Goal: Use online tool/utility: Utilize a website feature to perform a specific function

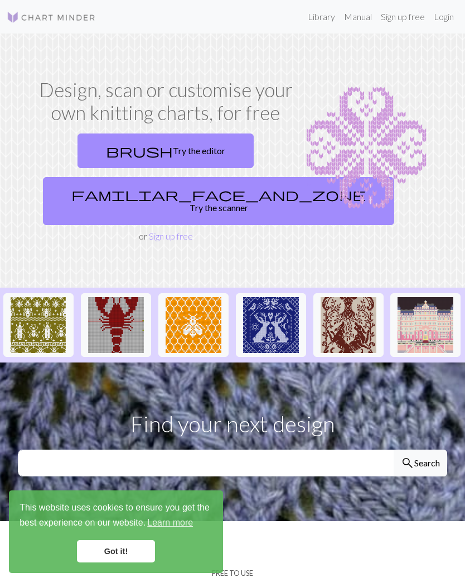
click at [194, 149] on link "brush Try the editor" at bounding box center [166, 150] width 176 height 35
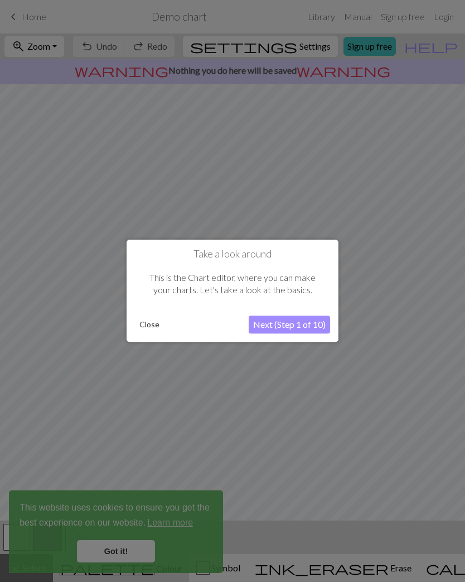
click at [309, 321] on button "Next (Step 1 of 10)" at bounding box center [289, 325] width 81 height 18
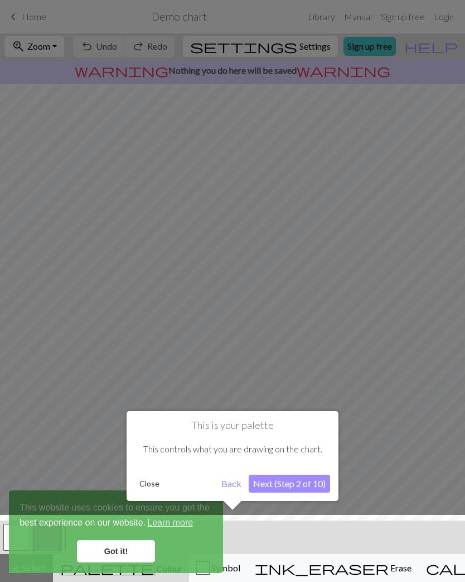
click at [125, 550] on div at bounding box center [232, 551] width 477 height 73
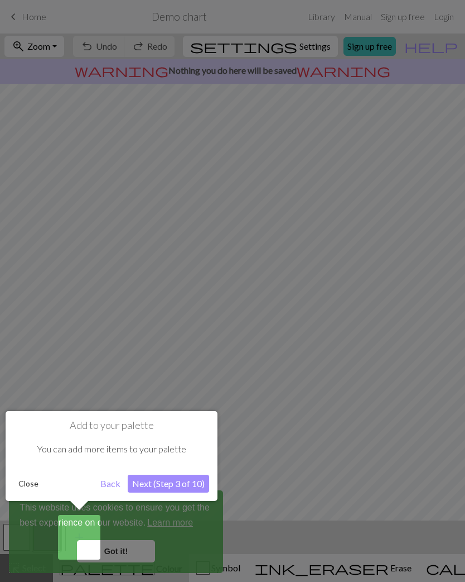
click at [110, 484] on button "Back" at bounding box center [110, 483] width 29 height 18
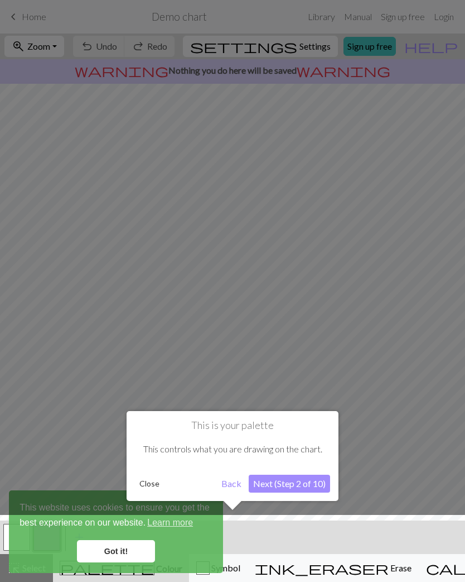
click at [310, 479] on button "Next (Step 2 of 10)" at bounding box center [289, 483] width 81 height 18
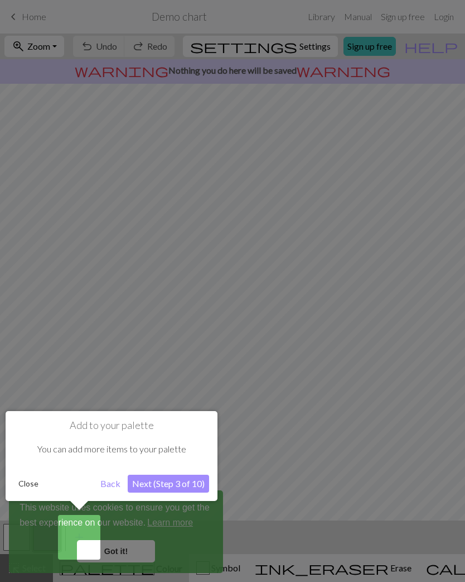
click at [184, 483] on button "Next (Step 3 of 10)" at bounding box center [168, 483] width 81 height 18
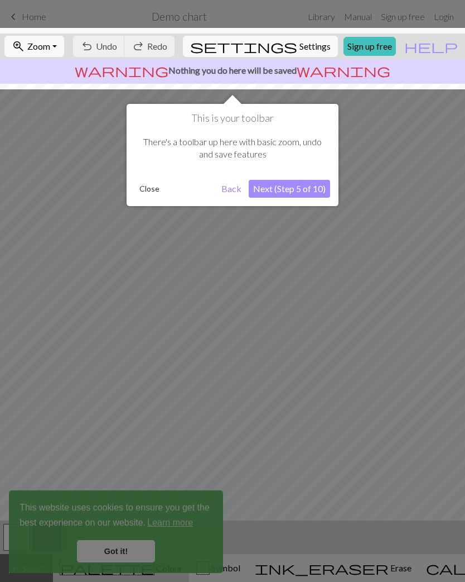
click at [311, 191] on button "Next (Step 5 of 10)" at bounding box center [289, 189] width 81 height 18
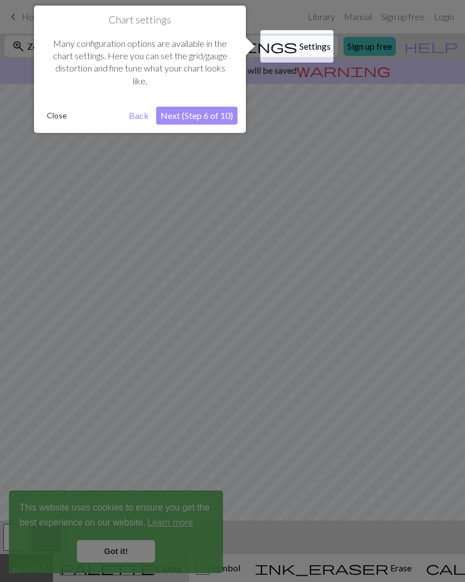
click at [209, 114] on button "Next (Step 6 of 10)" at bounding box center [196, 116] width 81 height 18
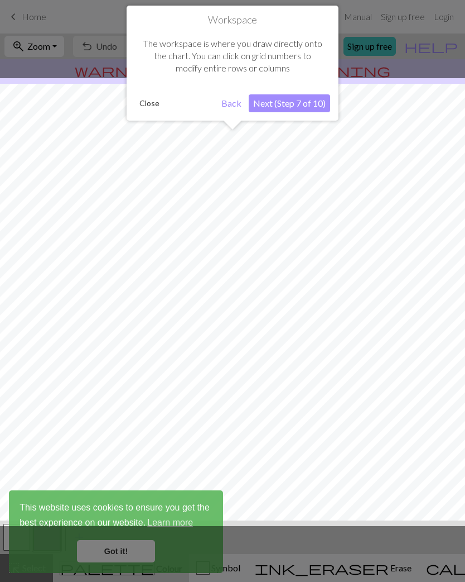
click at [307, 99] on button "Next (Step 7 of 10)" at bounding box center [289, 103] width 81 height 18
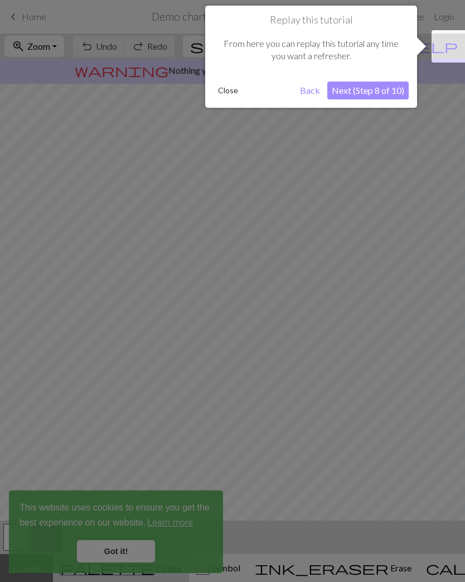
click at [390, 88] on button "Next (Step 8 of 10)" at bounding box center [368, 90] width 81 height 18
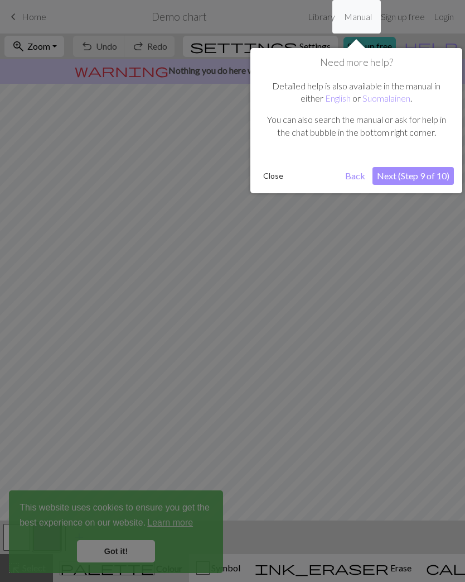
click at [433, 176] on button "Next (Step 9 of 10)" at bounding box center [413, 176] width 81 height 18
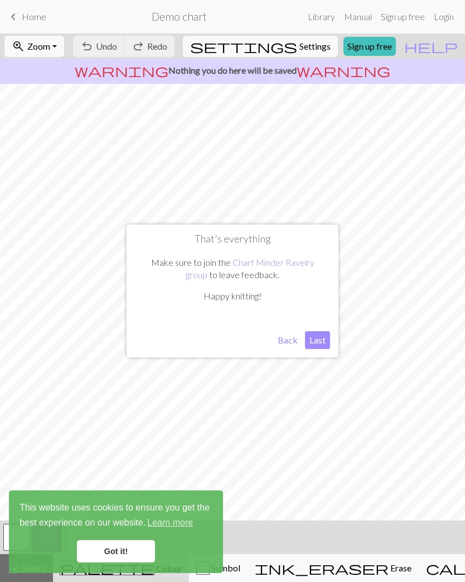
click at [319, 336] on button "Last" at bounding box center [317, 340] width 25 height 18
click at [126, 555] on link "Got it!" at bounding box center [116, 551] width 78 height 22
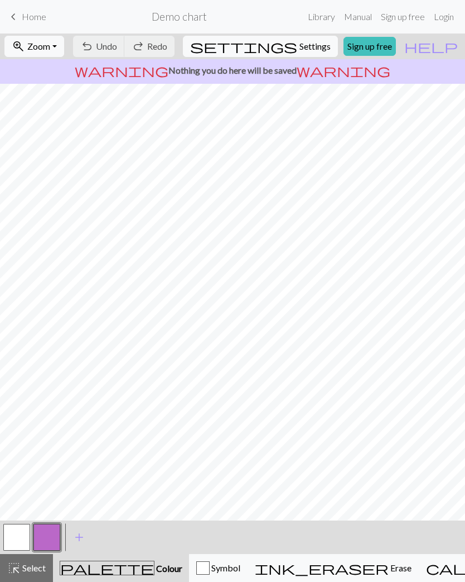
click at [389, 570] on span "Erase" at bounding box center [400, 567] width 23 height 11
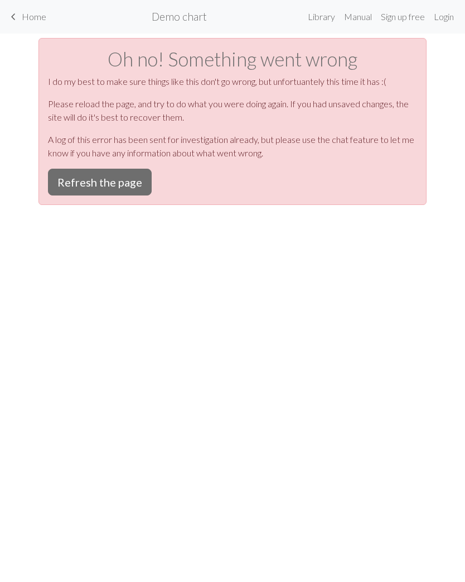
click at [123, 188] on button "Refresh the page" at bounding box center [100, 182] width 104 height 27
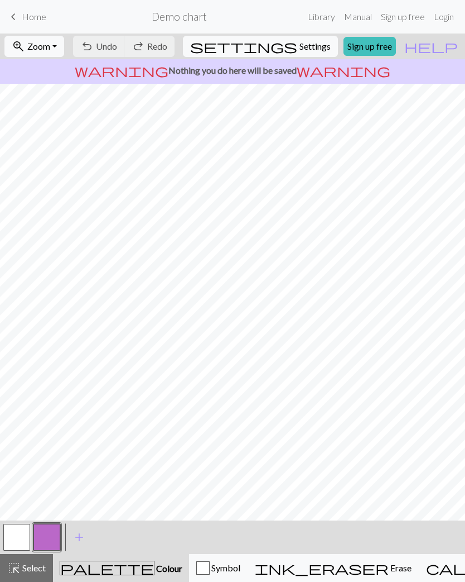
click at [51, 537] on button "button" at bounding box center [46, 536] width 27 height 27
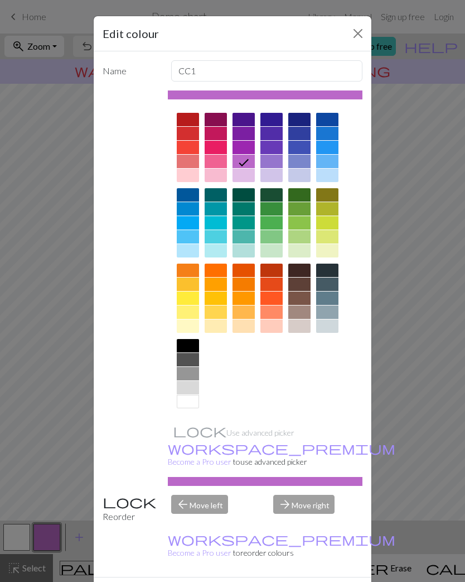
click at [429, 343] on div "Edit colour Name CC1 Use advanced picker workspace_premium Become a Pro user to…" at bounding box center [232, 291] width 465 height 582
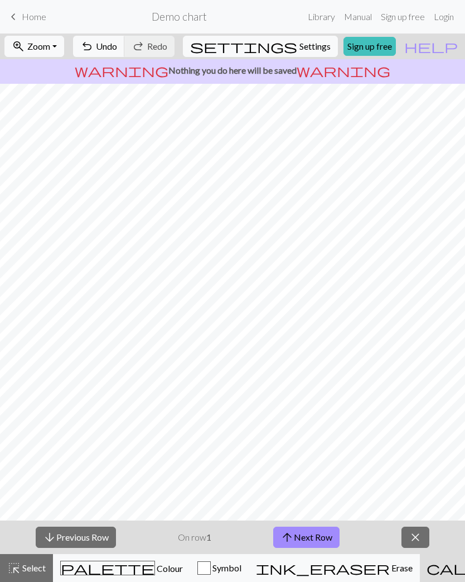
click at [417, 532] on span "close" at bounding box center [415, 537] width 13 height 16
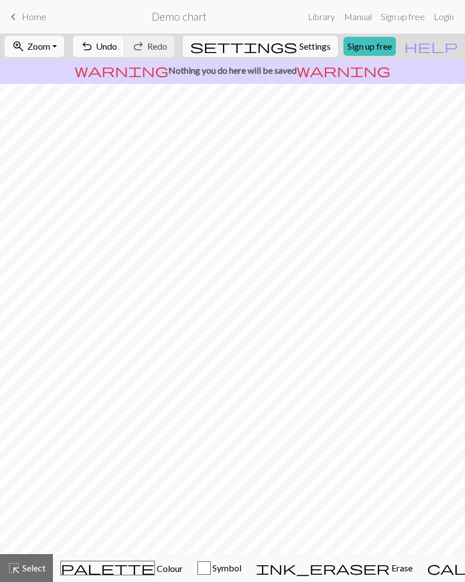
click at [308, 46] on span "Settings" at bounding box center [315, 46] width 31 height 13
select select "aran"
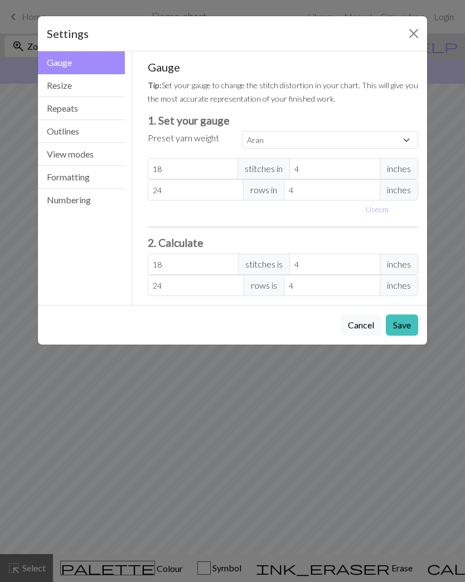
click at [449, 200] on div "Settings Gauge Gauge Resize Repeats Outlines View modes Formatting Numbering Ga…" at bounding box center [232, 291] width 465 height 582
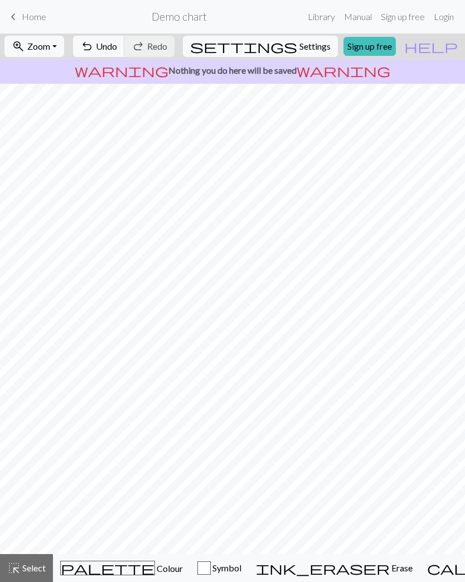
click at [311, 574] on div "ink_eraser Erase Erase" at bounding box center [334, 567] width 157 height 13
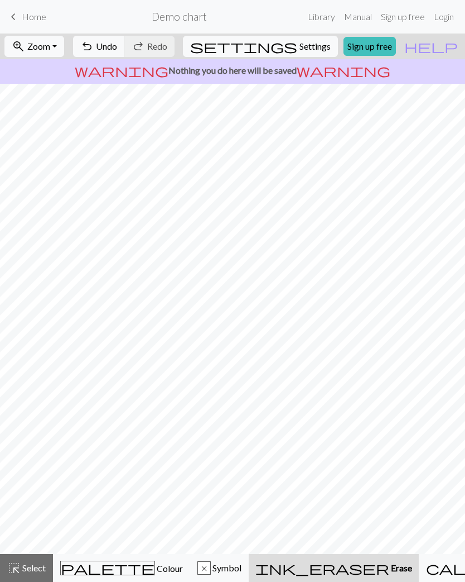
click at [390, 570] on span "Erase" at bounding box center [401, 567] width 23 height 11
click at [390, 569] on span "Erase" at bounding box center [401, 567] width 23 height 11
click at [213, 570] on span "Symbol" at bounding box center [226, 567] width 31 height 11
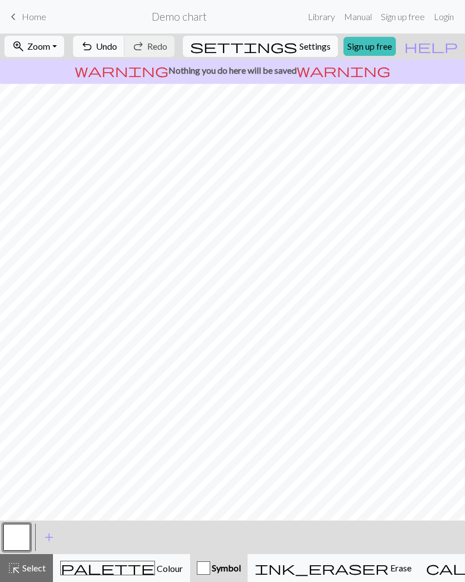
click at [294, 565] on span "ink_eraser" at bounding box center [322, 568] width 134 height 16
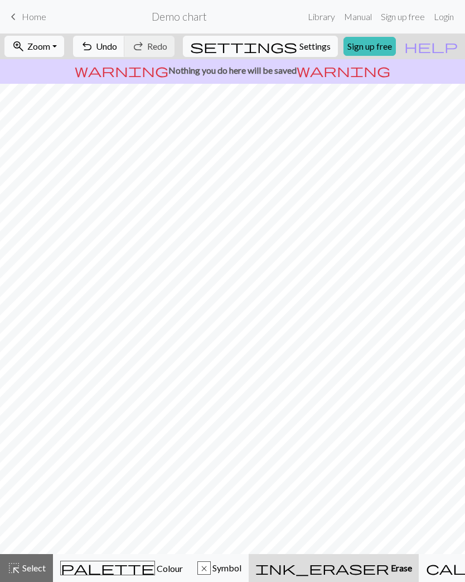
click at [211, 567] on span "Symbol" at bounding box center [226, 567] width 31 height 11
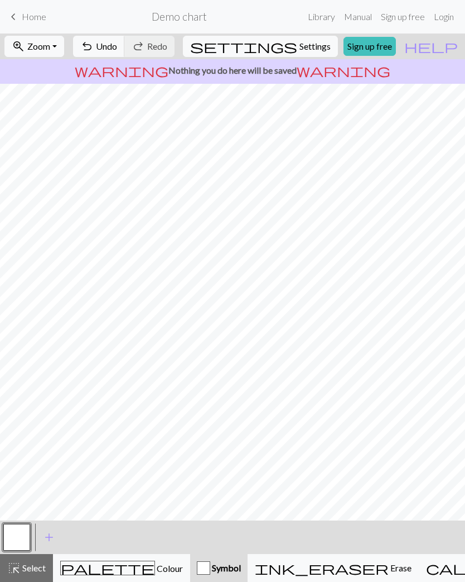
click at [389, 573] on span "Erase" at bounding box center [400, 567] width 23 height 11
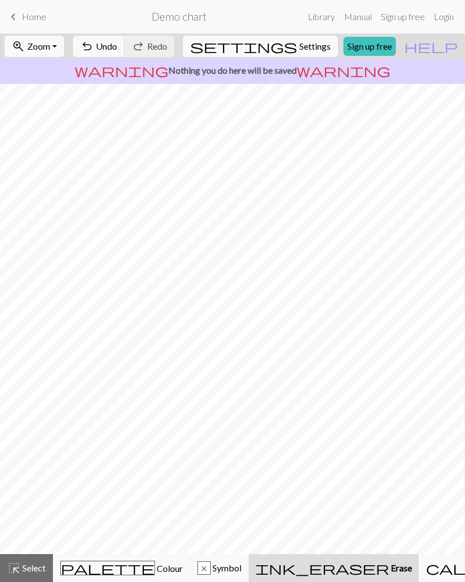
click at [310, 51] on span "Settings" at bounding box center [315, 46] width 31 height 13
select select "aran"
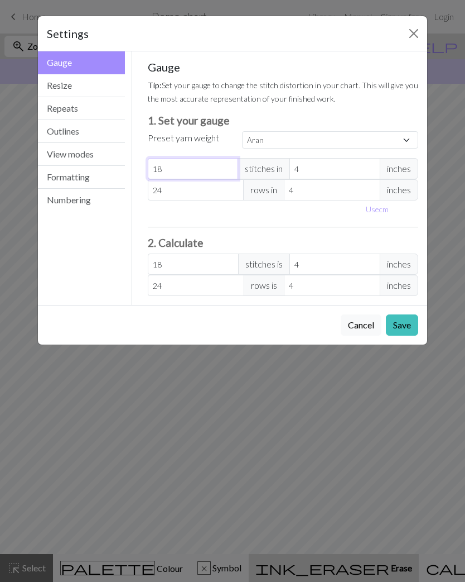
click at [178, 169] on input "18" at bounding box center [193, 168] width 91 height 21
click at [406, 171] on span "inches" at bounding box center [399, 168] width 39 height 21
click at [402, 161] on span "inches" at bounding box center [399, 168] width 39 height 21
click at [398, 168] on span "inches" at bounding box center [399, 168] width 39 height 21
click at [383, 211] on button "Use cm" at bounding box center [377, 208] width 33 height 17
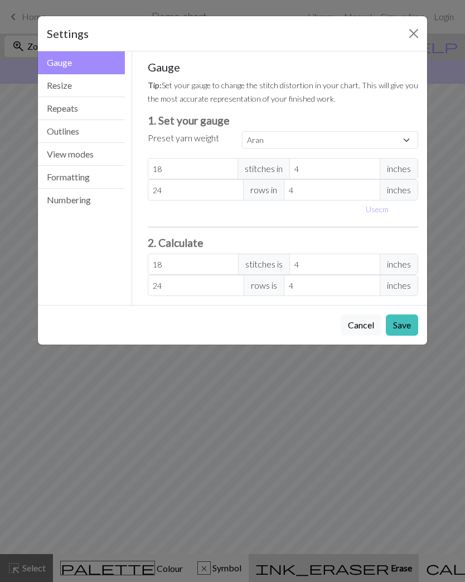
type input "10.16"
click at [213, 162] on input "18" at bounding box center [196, 168] width 97 height 21
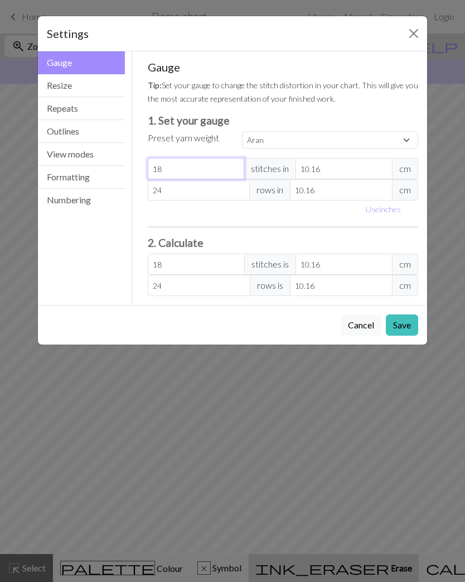
click at [204, 164] on input "18" at bounding box center [196, 168] width 97 height 21
select select "custom"
type input "1"
type input "19"
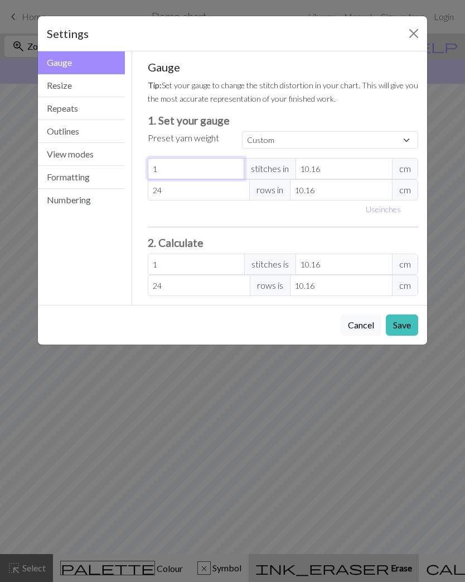
type input "19"
click at [348, 165] on input "10.16" at bounding box center [344, 168] width 97 height 21
type input "10.1"
type input "19.11"
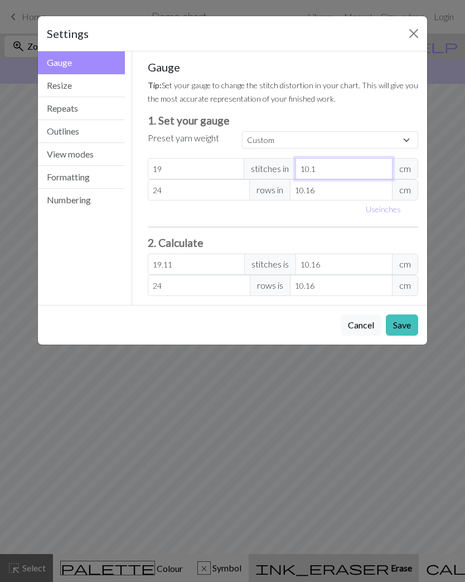
type input "10"
type input "19.3"
type input "10"
click at [191, 195] on input "24" at bounding box center [199, 189] width 103 height 21
type input "2"
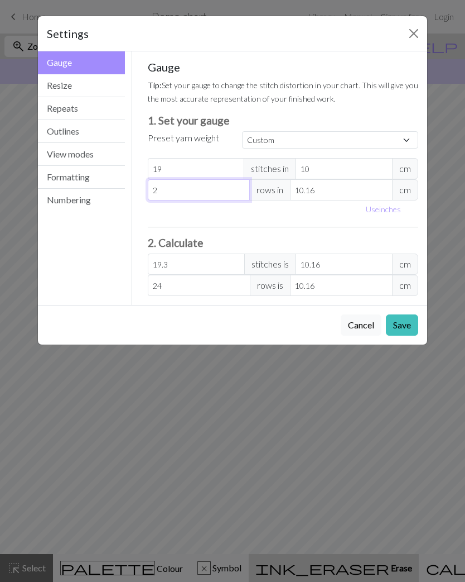
type input "2"
type input "0"
type input "2"
type input "22"
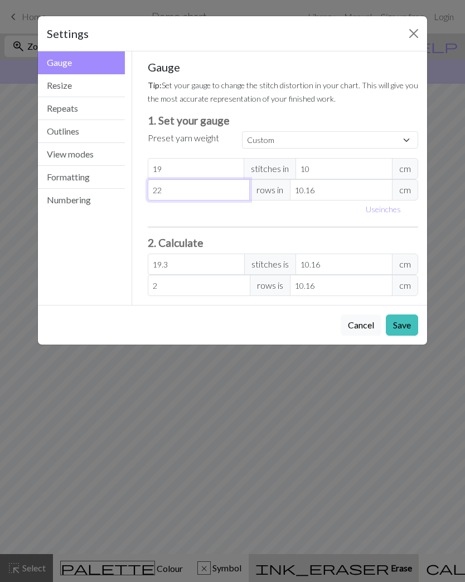
type input "22"
click at [338, 188] on input "10.16" at bounding box center [341, 189] width 103 height 21
type input "10.1"
type input "22.13"
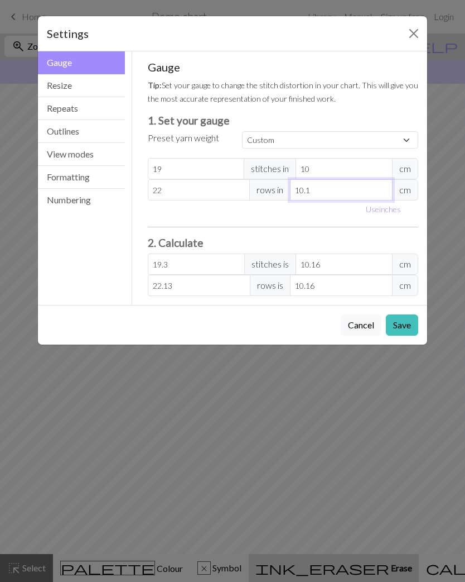
type input "10"
type input "22.35"
type input "1"
type input "223.52"
type input "8"
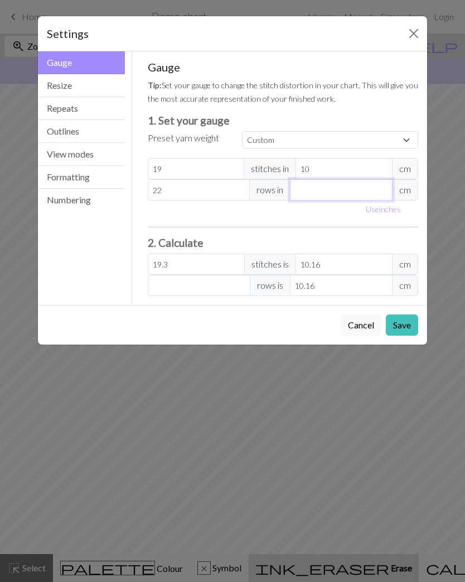
type input "27.94"
type input "8.5"
type input "26.3"
type input "8"
type input "27.94"
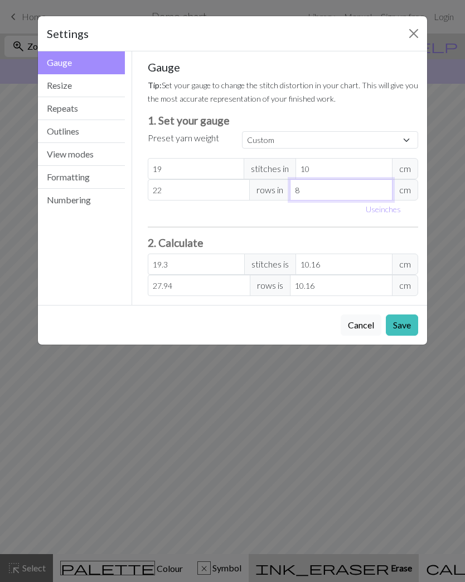
type input "8"
click at [265, 223] on div "Gauge Tip: Set your gauge to change the stitch distortion in your chart. This w…" at bounding box center [283, 178] width 271 height 236
click at [233, 265] on input "19.3" at bounding box center [196, 263] width 97 height 21
click at [402, 135] on select "Custom Square Lace Light Fingering Fingering Sport Double knit Worsted Aran Bul…" at bounding box center [330, 139] width 176 height 17
select select "sport"
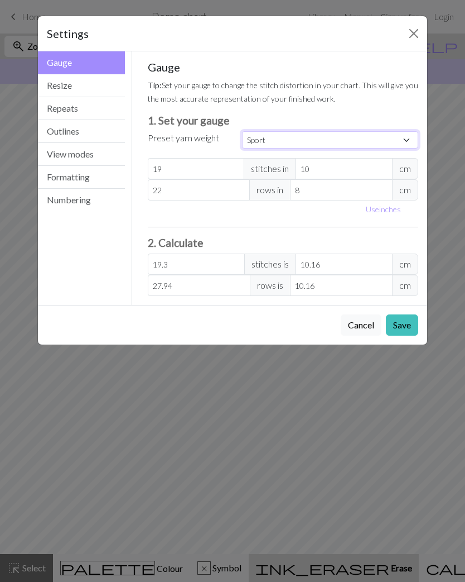
type input "24"
type input "10.16"
type input "34"
type input "10.16"
type input "24"
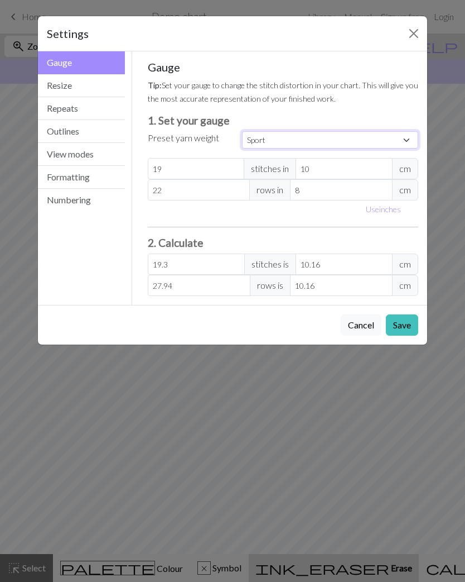
type input "34"
click at [368, 214] on button "Use inches" at bounding box center [383, 208] width 45 height 17
type input "4"
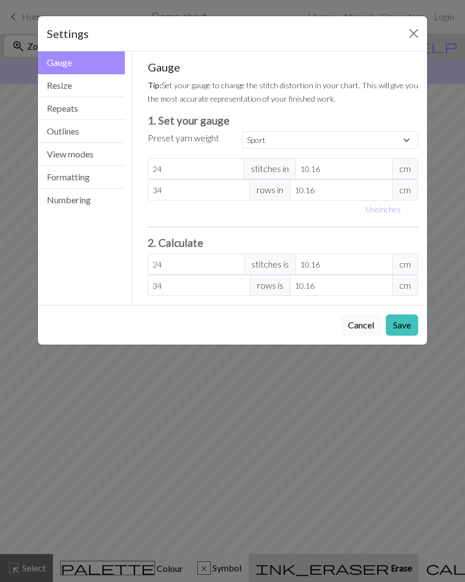
type input "4"
click at [206, 170] on input "24" at bounding box center [193, 168] width 91 height 21
select select "custom"
type input "2"
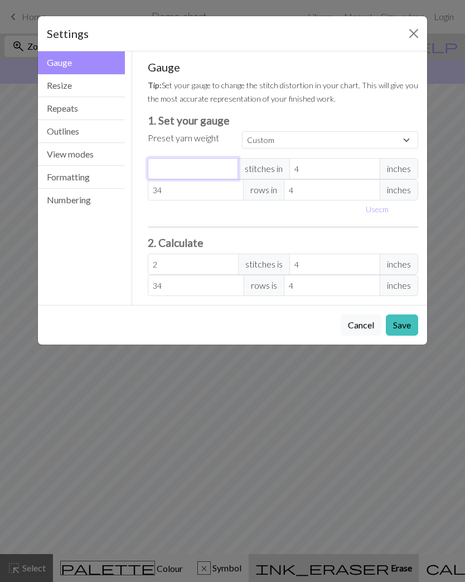
type input "0"
type input "1"
type input "19"
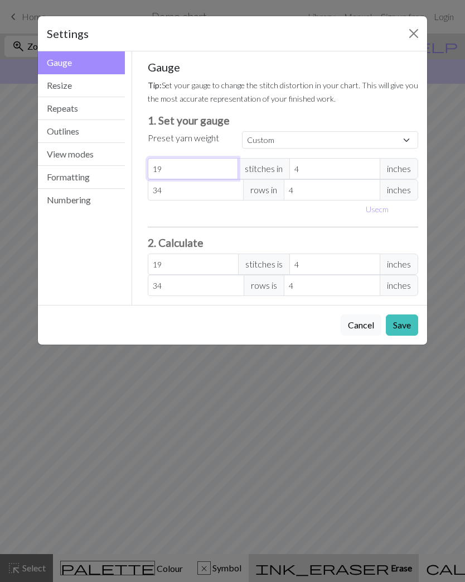
type input "19"
click at [339, 172] on input "4" at bounding box center [335, 168] width 91 height 21
click at [382, 204] on button "Use cm" at bounding box center [377, 208] width 33 height 17
type input "10.16"
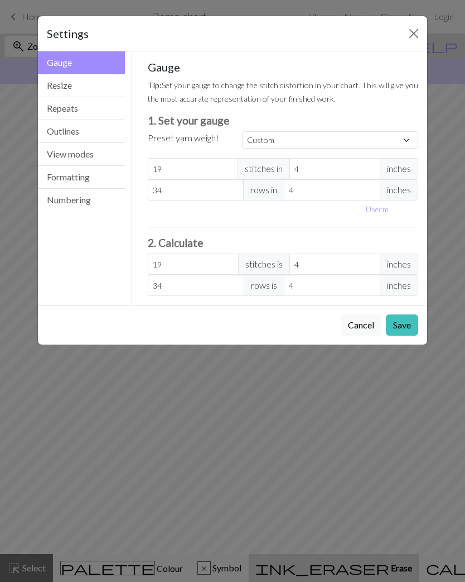
type input "10.16"
click at [354, 170] on input "10.16" at bounding box center [344, 168] width 97 height 21
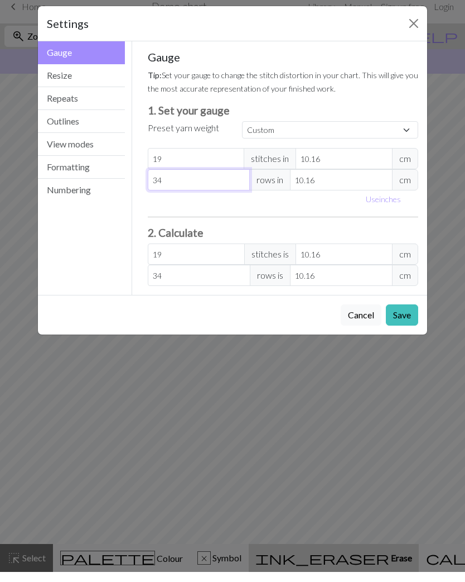
click at [220, 179] on input "34" at bounding box center [199, 189] width 103 height 21
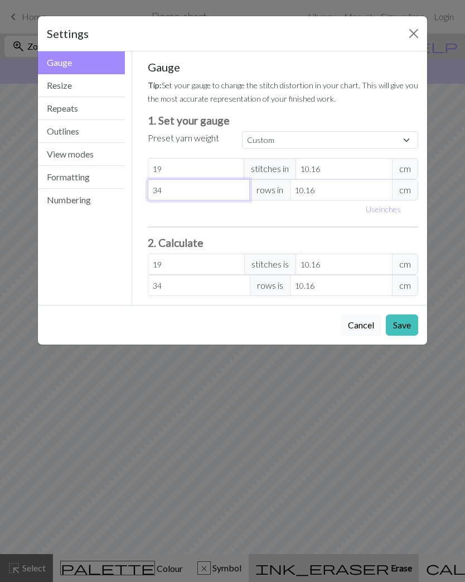
click at [191, 183] on input "34" at bounding box center [199, 189] width 103 height 21
type input "234"
type input "2234"
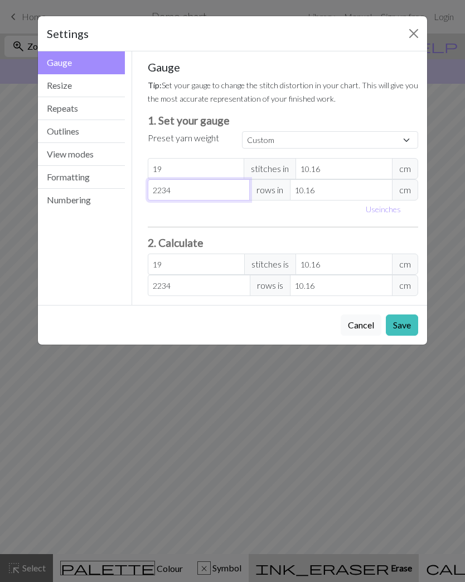
click at [176, 190] on input "2234" at bounding box center [199, 189] width 103 height 21
type input "223"
type input "22"
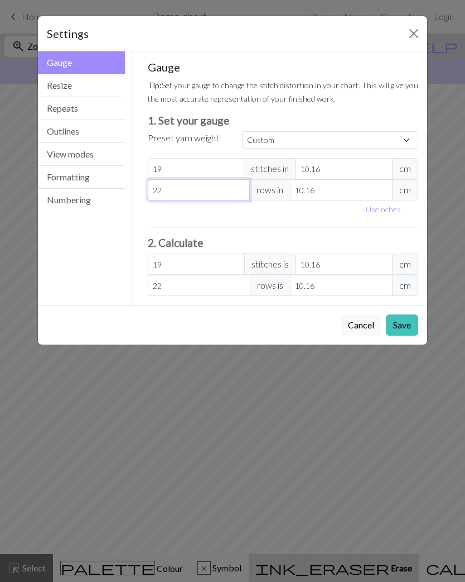
type input "22"
click at [328, 190] on input "10.16" at bounding box center [341, 189] width 103 height 21
type input "10.1"
type input "22.13"
type input "10"
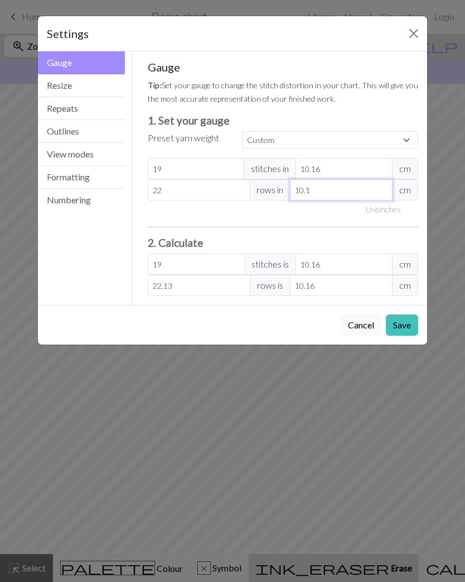
type input "22.35"
type input "1"
type input "223.52"
type input "8"
type input "27.94"
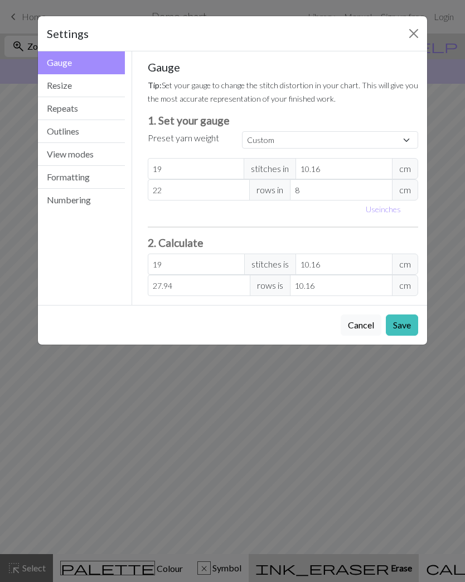
click at [89, 87] on button "Resize" at bounding box center [81, 85] width 87 height 23
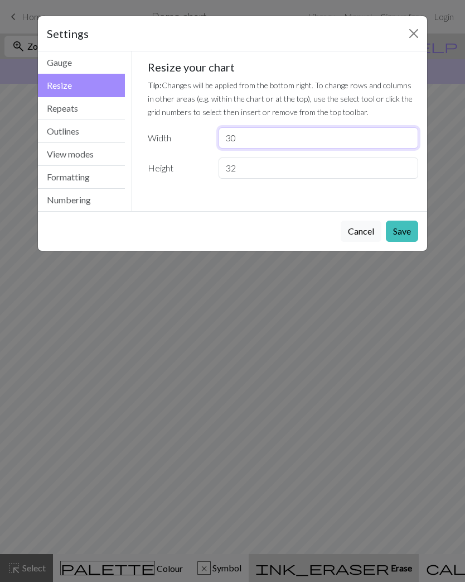
click at [259, 137] on input "30" at bounding box center [319, 137] width 200 height 21
type input "3"
type input "47"
click at [295, 164] on input "32" at bounding box center [319, 167] width 200 height 21
type input "3"
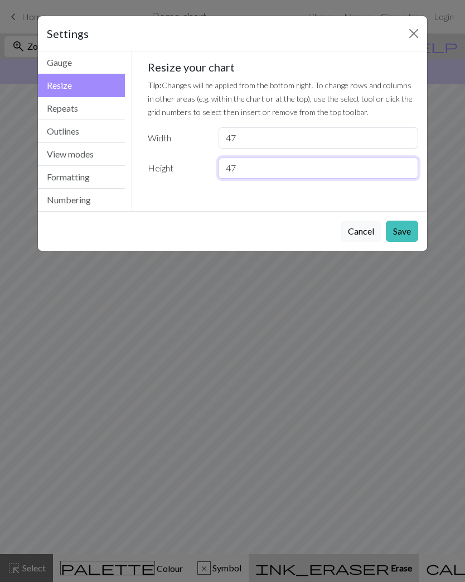
type input "47"
click at [402, 229] on button "Save" at bounding box center [402, 230] width 32 height 21
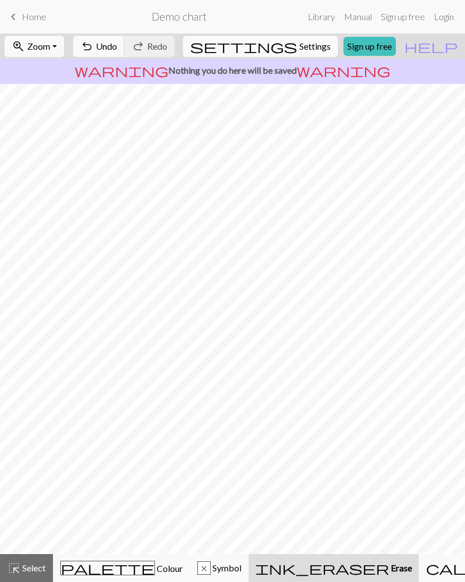
click at [220, 562] on span "Symbol" at bounding box center [226, 567] width 31 height 11
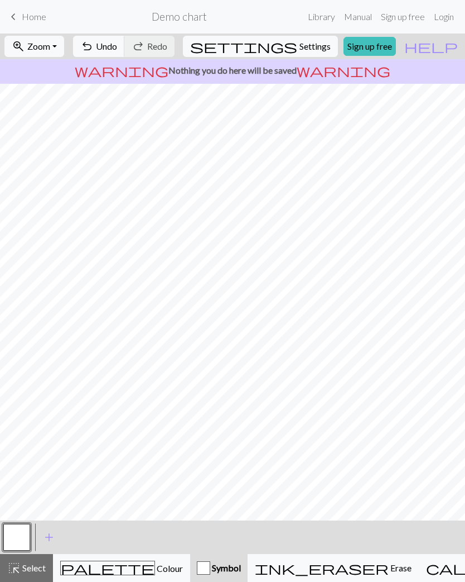
click at [313, 54] on button "settings Settings" at bounding box center [260, 46] width 155 height 21
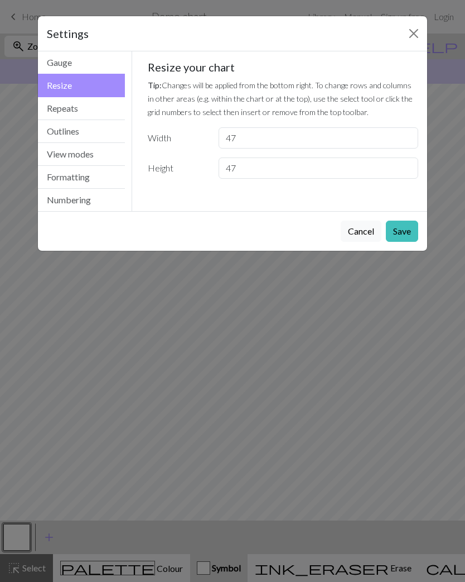
click at [406, 224] on button "Save" at bounding box center [402, 230] width 32 height 21
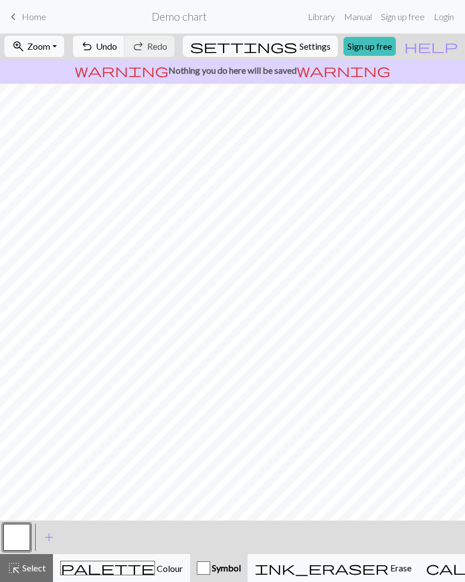
click at [51, 533] on span "add" at bounding box center [48, 537] width 13 height 16
click at [50, 540] on button "button" at bounding box center [46, 536] width 27 height 27
click at [52, 538] on button "button" at bounding box center [46, 536] width 27 height 27
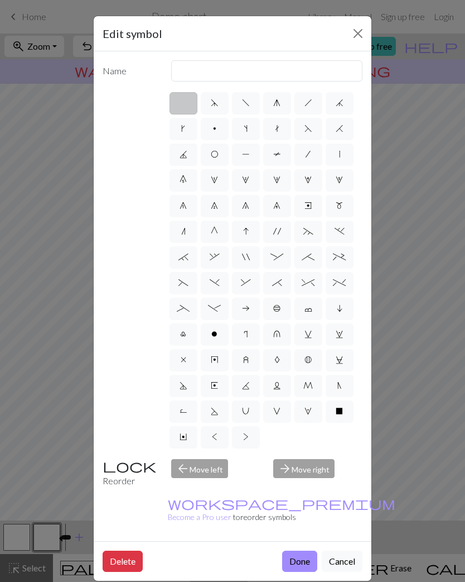
click at [128, 550] on button "Delete" at bounding box center [123, 560] width 40 height 21
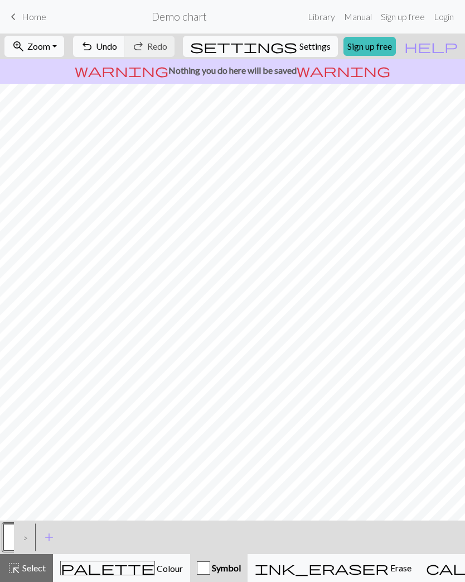
click at [26, 540] on div ">" at bounding box center [23, 537] width 18 height 30
click at [11, 536] on button "button" at bounding box center [16, 536] width 27 height 27
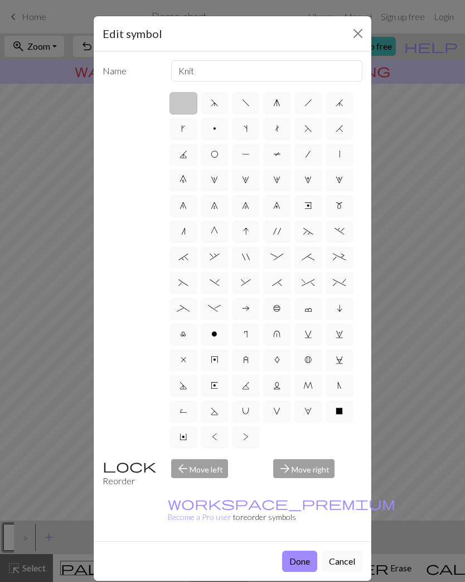
click at [424, 388] on div "Edit symbol Name Knit d f g h j k p s t F H J O P T / | 0 1 2 3 4 5 6 7 8 9 e m…" at bounding box center [232, 291] width 465 height 582
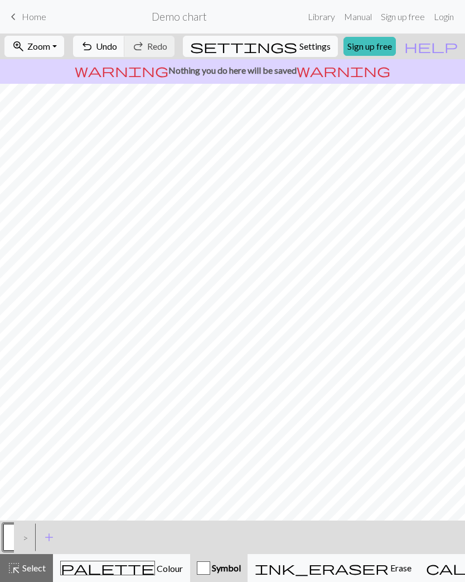
click at [35, 564] on span "Select" at bounding box center [33, 567] width 25 height 11
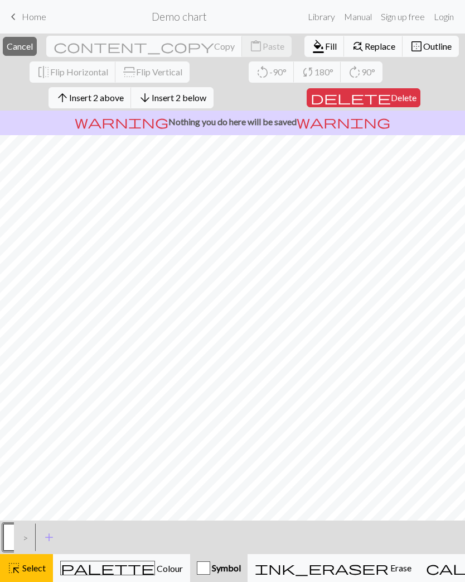
click at [330, 561] on div "ink_eraser Erase Erase" at bounding box center [333, 567] width 157 height 13
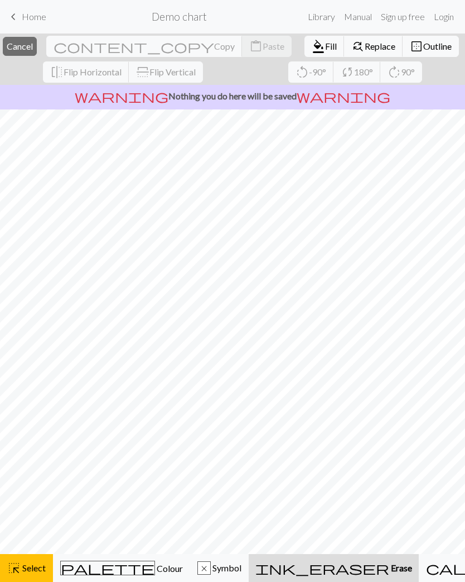
click at [365, 49] on span "Replace" at bounding box center [380, 46] width 31 height 11
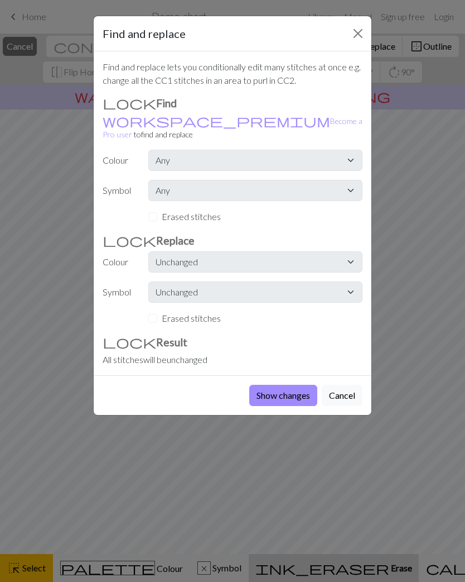
click at [343, 263] on div "Find and replace lets you conditionally edit many stitches at once e.g. change …" at bounding box center [233, 213] width 278 height 324
click at [224, 311] on div "Erased stitches" at bounding box center [255, 317] width 214 height 13
click at [210, 311] on label "Erased stitches" at bounding box center [191, 317] width 59 height 13
click at [359, 37] on button "Close" at bounding box center [358, 34] width 18 height 18
